Goal: Task Accomplishment & Management: Use online tool/utility

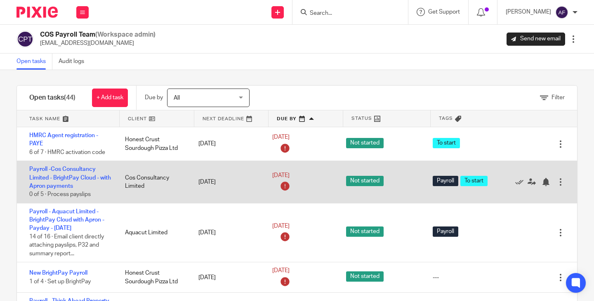
click at [72, 182] on div "Payroll -Cos Consultancy Limited - BrightPay Cloud - with Apron payments 0 of 5…" at bounding box center [67, 182] width 100 height 42
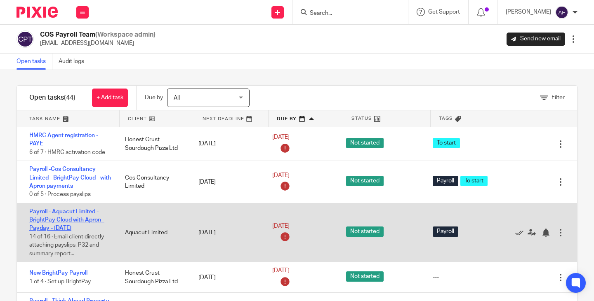
click at [76, 226] on link "Payroll - Aquacut Limited - BrightPay Cloud with Apron - Payday - [DATE]" at bounding box center [66, 220] width 75 height 23
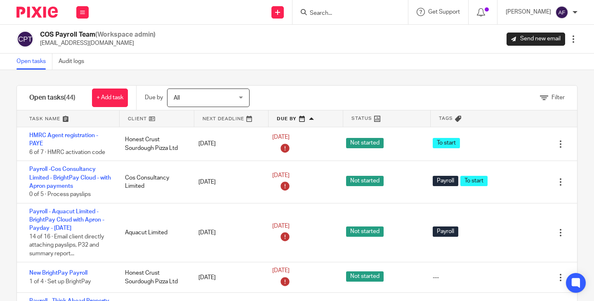
click at [215, 46] on div "COS Payroll Team (Workspace admin) payroll@cosbookkeeping.co.uk Send new email …" at bounding box center [296, 39] width 561 height 17
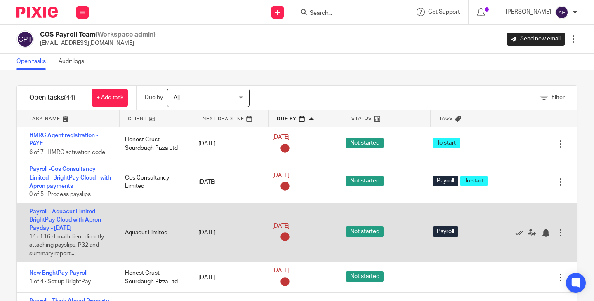
click at [78, 225] on div "Payroll - Aquacut Limited - BrightPay Cloud with Apron - Payday - September 202…" at bounding box center [67, 233] width 100 height 59
click at [83, 216] on div "Payroll - Aquacut Limited - BrightPay Cloud with Apron - Payday - September 202…" at bounding box center [67, 233] width 100 height 59
click at [83, 217] on link "Payroll - Aquacut Limited - BrightPay Cloud with Apron - Payday - September 2025" at bounding box center [66, 220] width 75 height 23
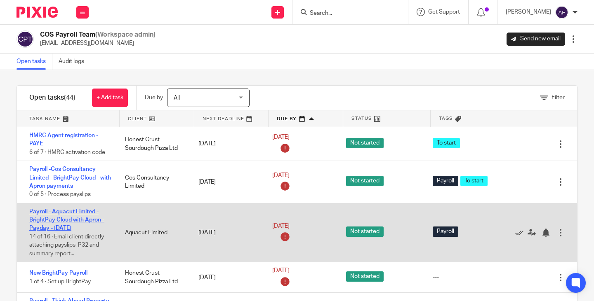
click at [83, 217] on link "Payroll - Aquacut Limited - BrightPay Cloud with Apron - Payday - September 2025" at bounding box center [66, 220] width 75 height 23
click at [71, 220] on link "Payroll - Aquacut Limited - BrightPay Cloud with Apron - Payday - September 2025" at bounding box center [66, 220] width 75 height 23
click at [78, 216] on div "Payroll - Aquacut Limited - BrightPay Cloud with Apron - Payday - September 202…" at bounding box center [67, 233] width 100 height 59
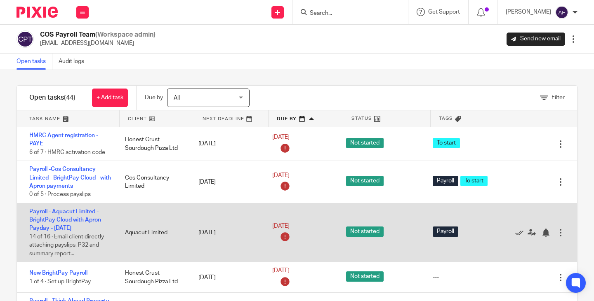
click at [78, 216] on div "Payroll - Aquacut Limited - BrightPay Cloud with Apron - Payday - September 202…" at bounding box center [67, 233] width 100 height 59
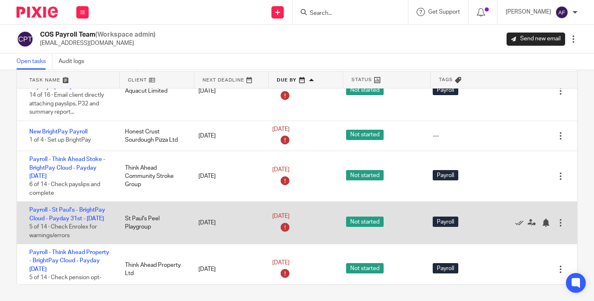
scroll to position [41, 0]
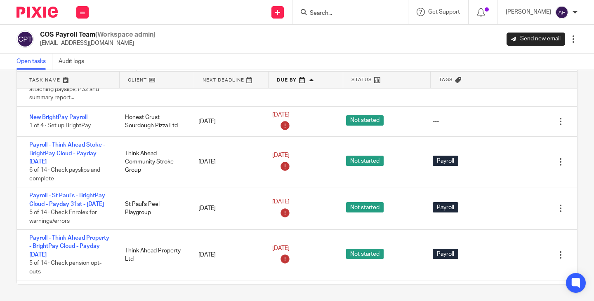
click at [141, 82] on link at bounding box center [157, 80] width 74 height 16
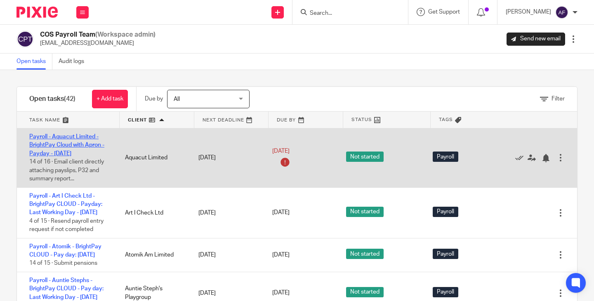
click at [89, 147] on link "Payroll - Aquacut Limited - BrightPay Cloud with Apron - Payday - [DATE]" at bounding box center [66, 145] width 75 height 23
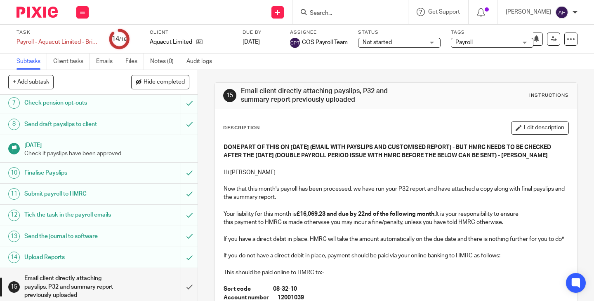
scroll to position [176, 0]
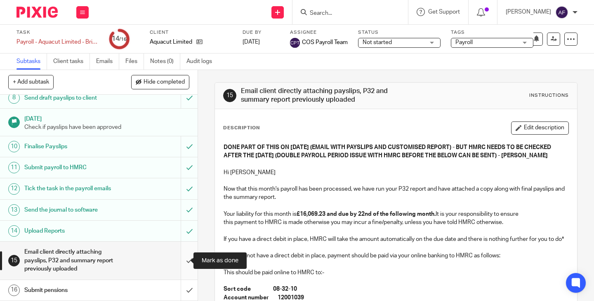
click at [179, 263] on input "submit" at bounding box center [98, 261] width 197 height 38
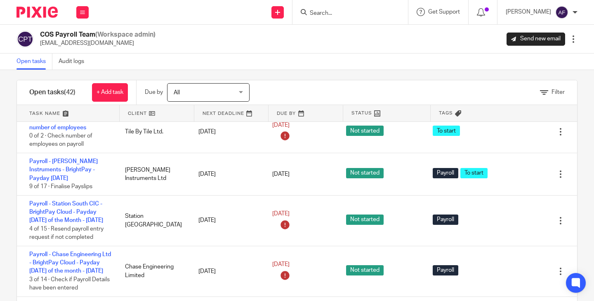
scroll to position [287, 0]
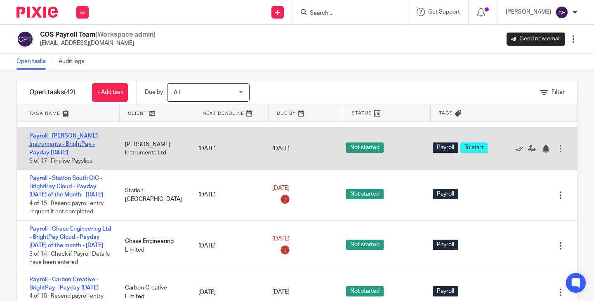
click at [54, 156] on link "Payroll - [PERSON_NAME] Instruments - BrightPay - Payday [DATE]" at bounding box center [63, 144] width 68 height 23
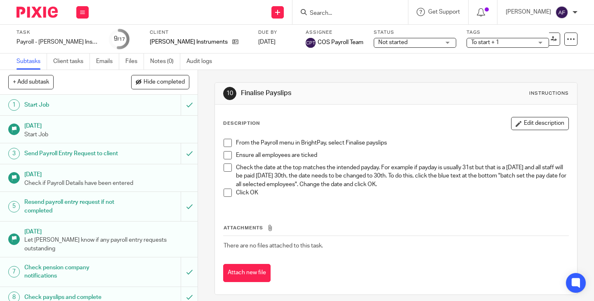
scroll to position [219, 0]
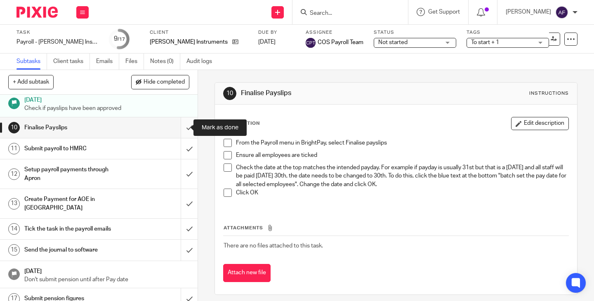
click at [181, 127] on input "submit" at bounding box center [98, 128] width 197 height 21
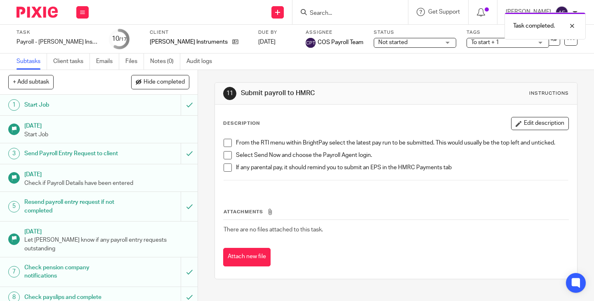
scroll to position [219, 0]
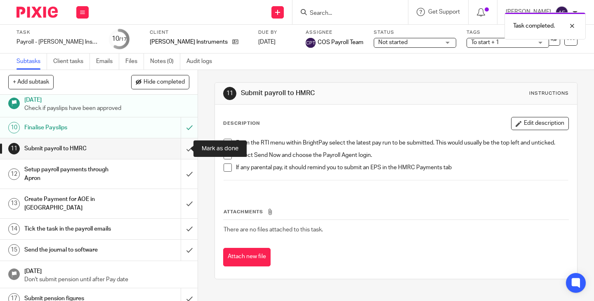
click at [180, 150] on input "submit" at bounding box center [98, 149] width 197 height 21
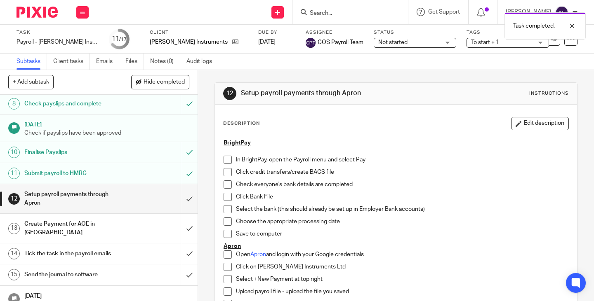
scroll to position [195, 0]
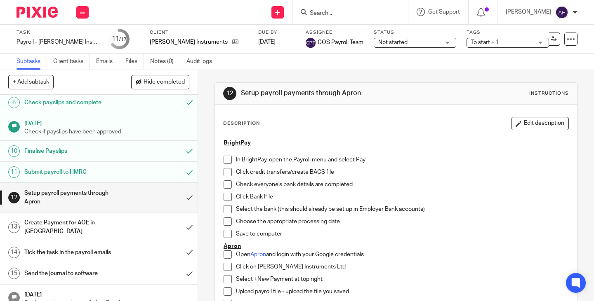
click at [457, 219] on p "Choose the appropriate processing date" at bounding box center [402, 222] width 332 height 8
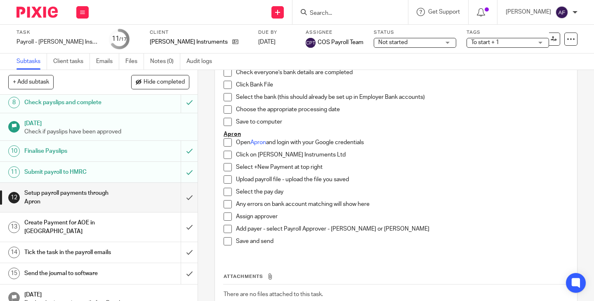
scroll to position [148, 0]
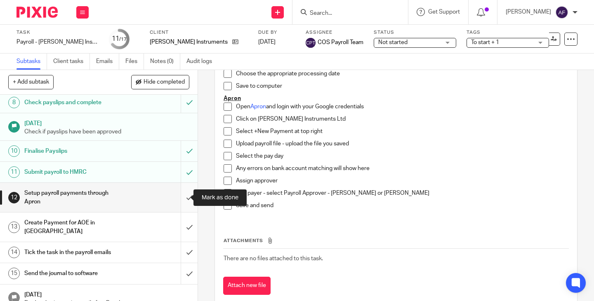
click at [182, 200] on input "submit" at bounding box center [98, 197] width 197 height 29
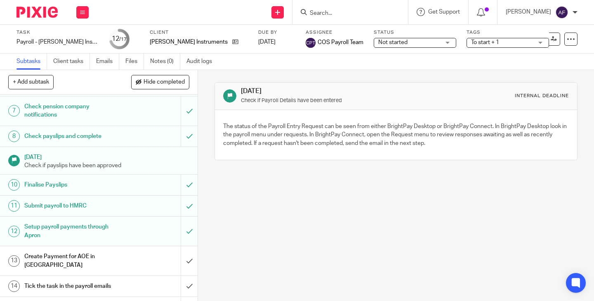
scroll to position [219, 0]
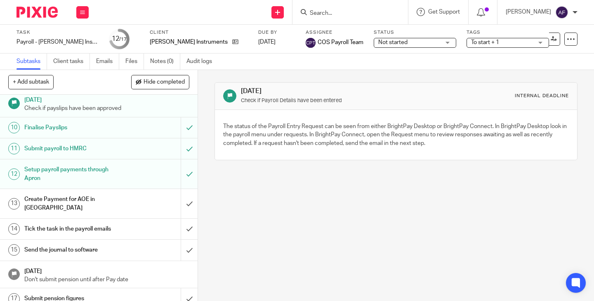
click at [119, 195] on div "Create Payment for AOE in [GEOGRAPHIC_DATA]" at bounding box center [98, 203] width 148 height 21
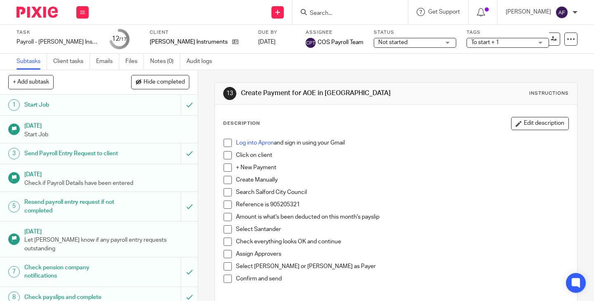
click at [128, 160] on div "Send Payroll Entry Request to client" at bounding box center [98, 154] width 148 height 12
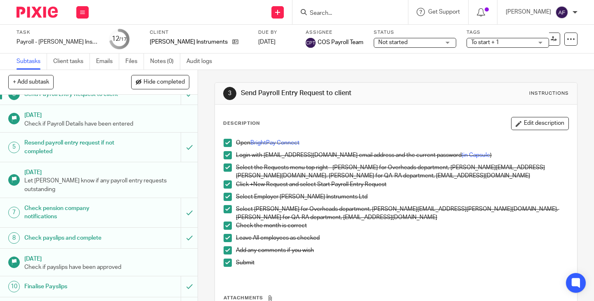
scroll to position [74, 0]
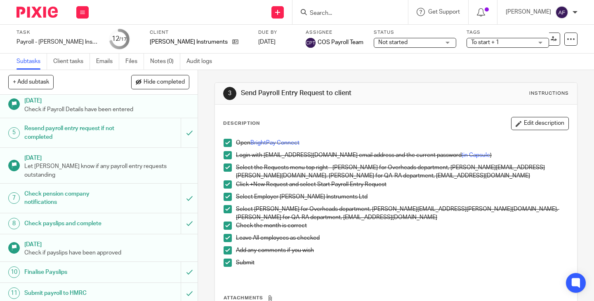
click at [114, 222] on h1 "Check payslips and complete" at bounding box center [73, 224] width 99 height 12
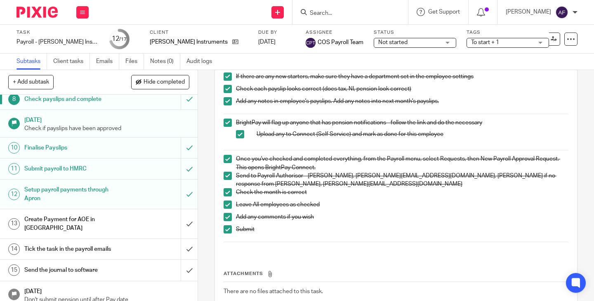
scroll to position [219, 0]
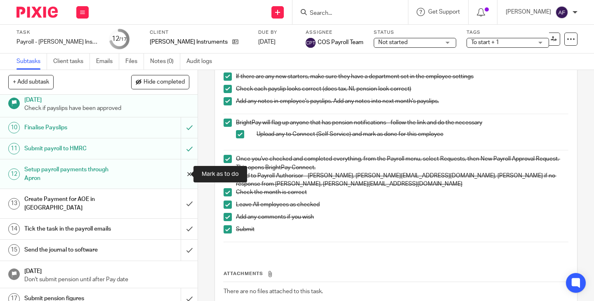
click at [181, 178] on input "submit" at bounding box center [98, 174] width 197 height 29
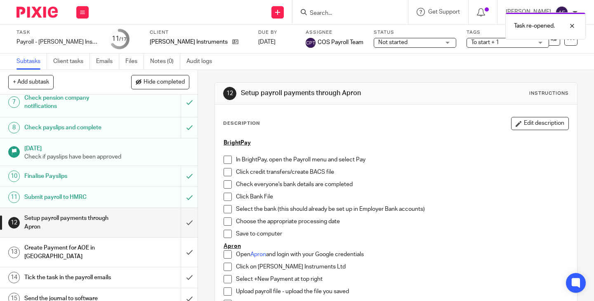
scroll to position [219, 0]
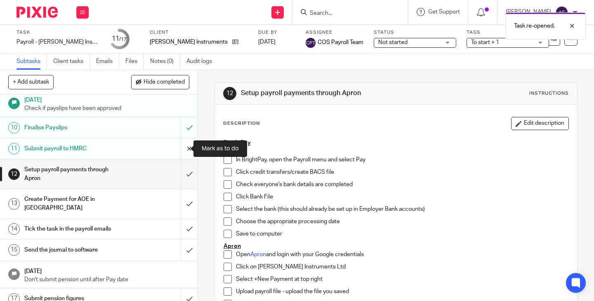
click at [178, 150] on input "submit" at bounding box center [98, 149] width 197 height 21
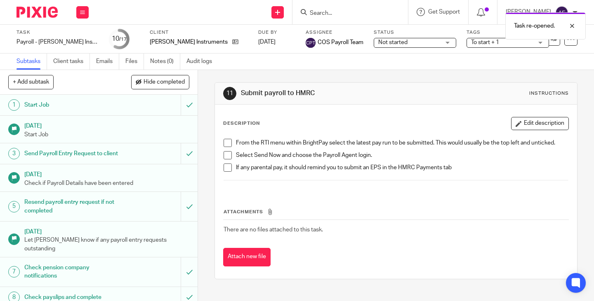
scroll to position [219, 0]
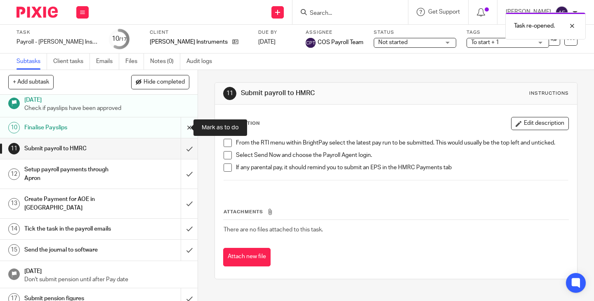
click at [185, 132] on input "submit" at bounding box center [98, 128] width 197 height 21
